Goal: Obtain resource: Download file/media

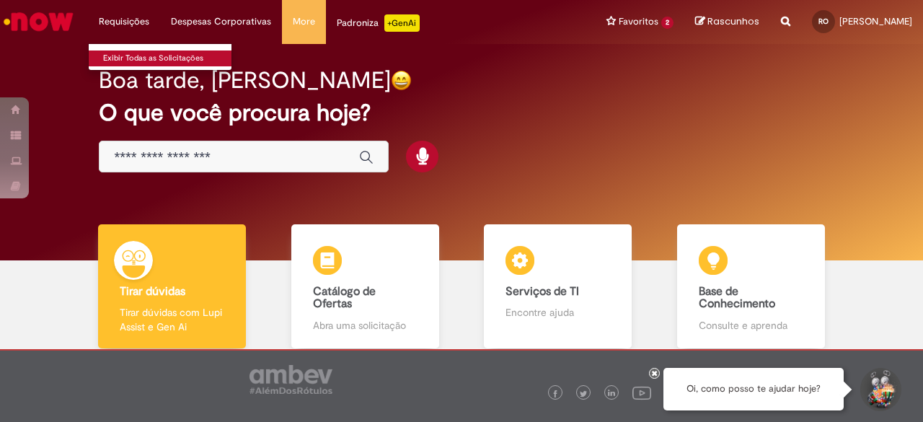
click at [141, 63] on link "Exibir Todas as Solicitações" at bounding box center [168, 58] width 159 height 16
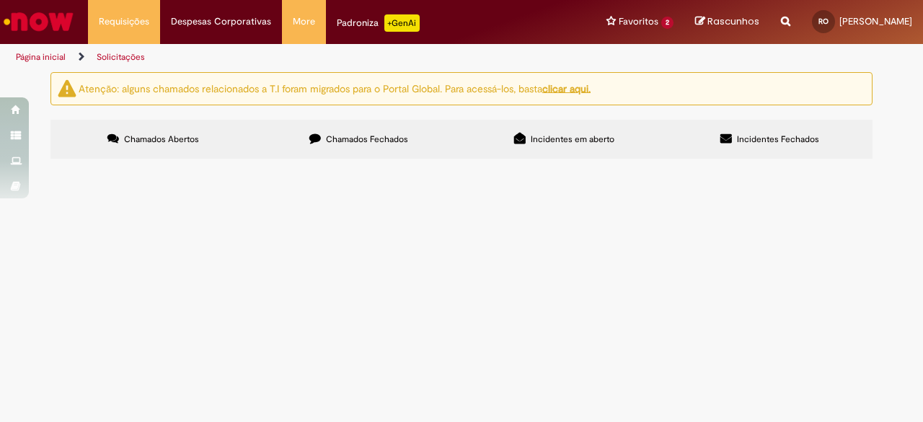
click at [398, 136] on span "Chamados Fechados" at bounding box center [367, 139] width 82 height 12
click at [0, 0] on span "R13006857" at bounding box center [0, 0] width 0 height 0
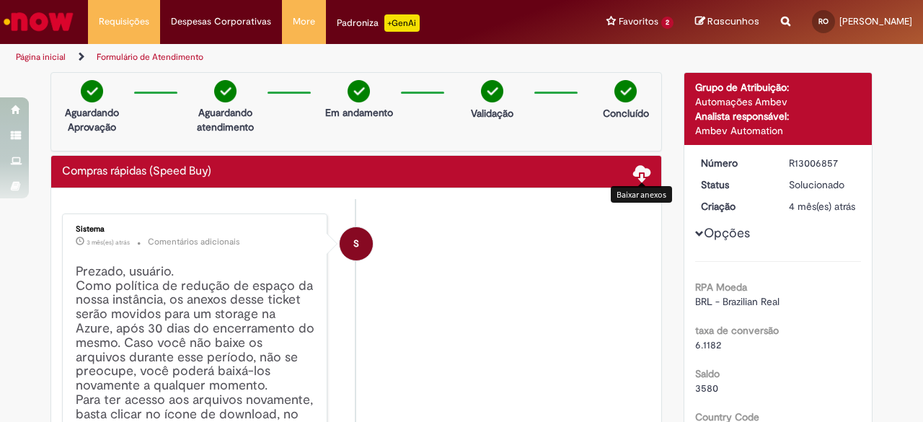
click at [637, 179] on span at bounding box center [641, 172] width 17 height 17
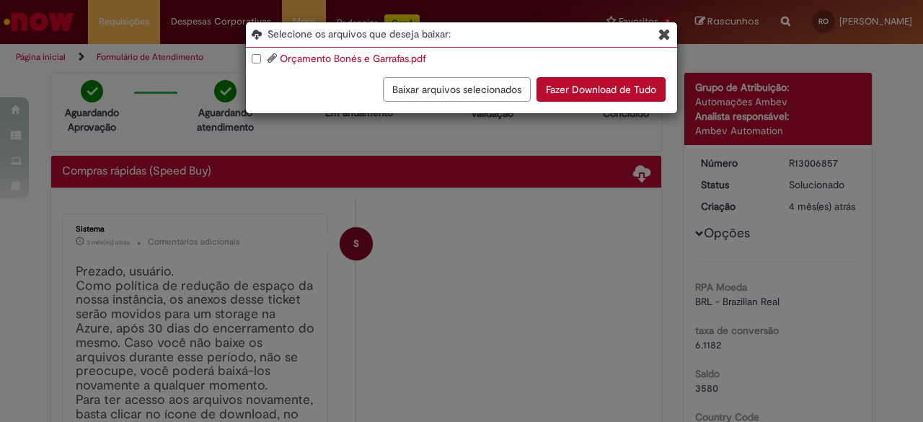
click at [348, 58] on link "Orçamento Bonés e Garrafas.pdf" at bounding box center [353, 58] width 146 height 13
click at [657, 37] on span "Selecione os arquivos que deseja baixar:" at bounding box center [471, 34] width 409 height 14
click at [660, 35] on icon "Blob Storage Download Modal" at bounding box center [664, 34] width 12 height 15
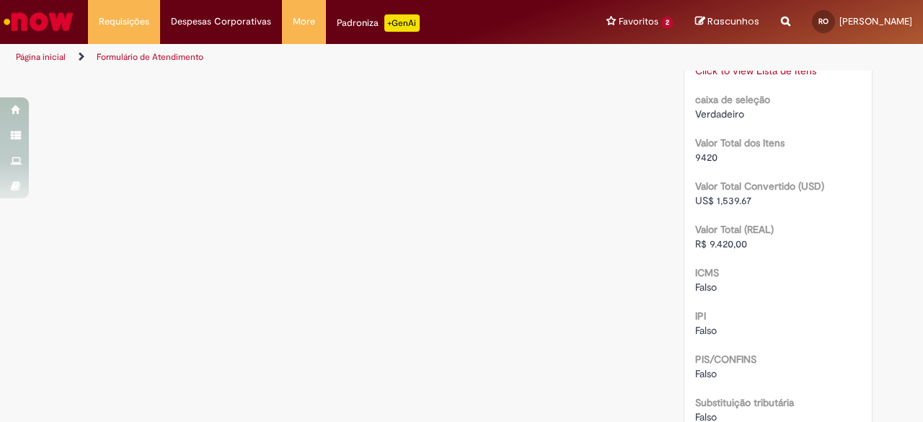
scroll to position [1442, 0]
